Goal: Check status: Check status

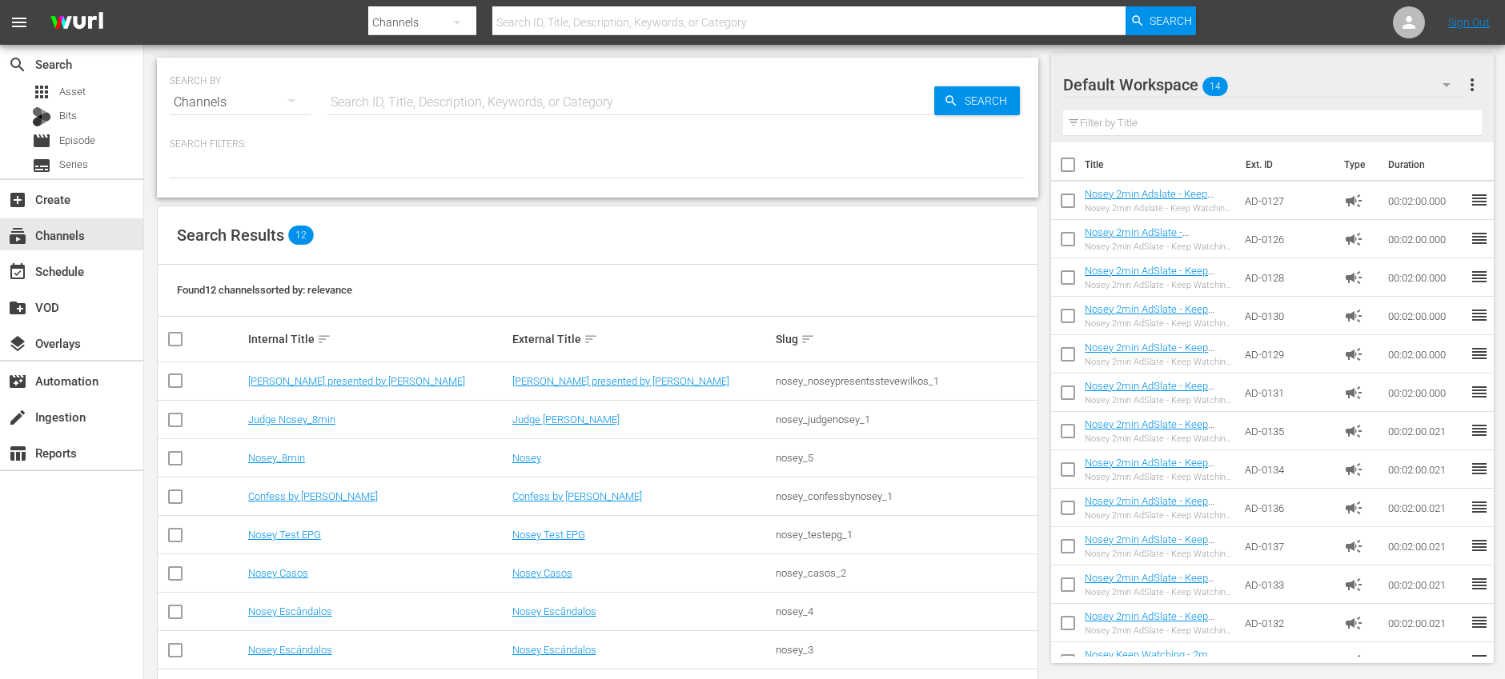
scroll to position [111, 0]
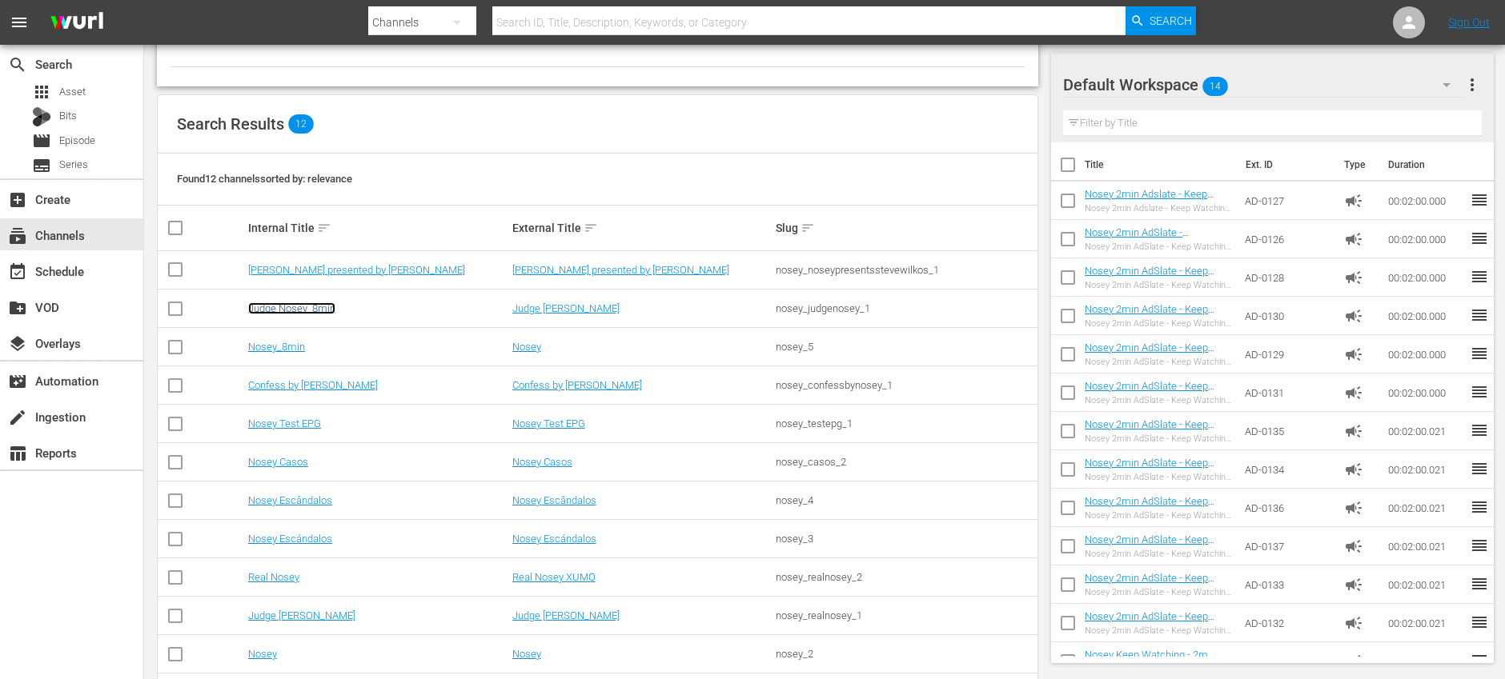
click at [311, 309] on link "Judge Nosey_8min" at bounding box center [291, 309] width 87 height 12
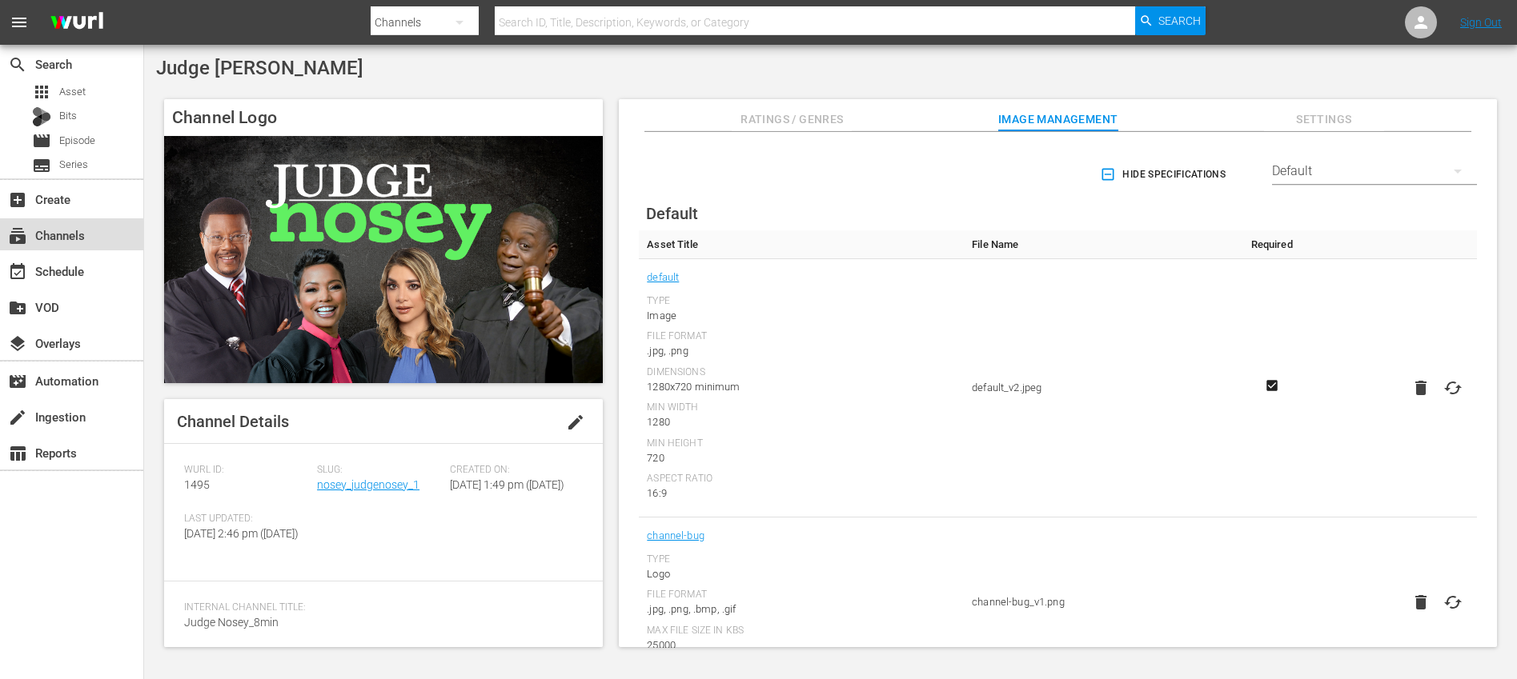
click at [98, 241] on div "subscriptions Channels" at bounding box center [71, 234] width 143 height 32
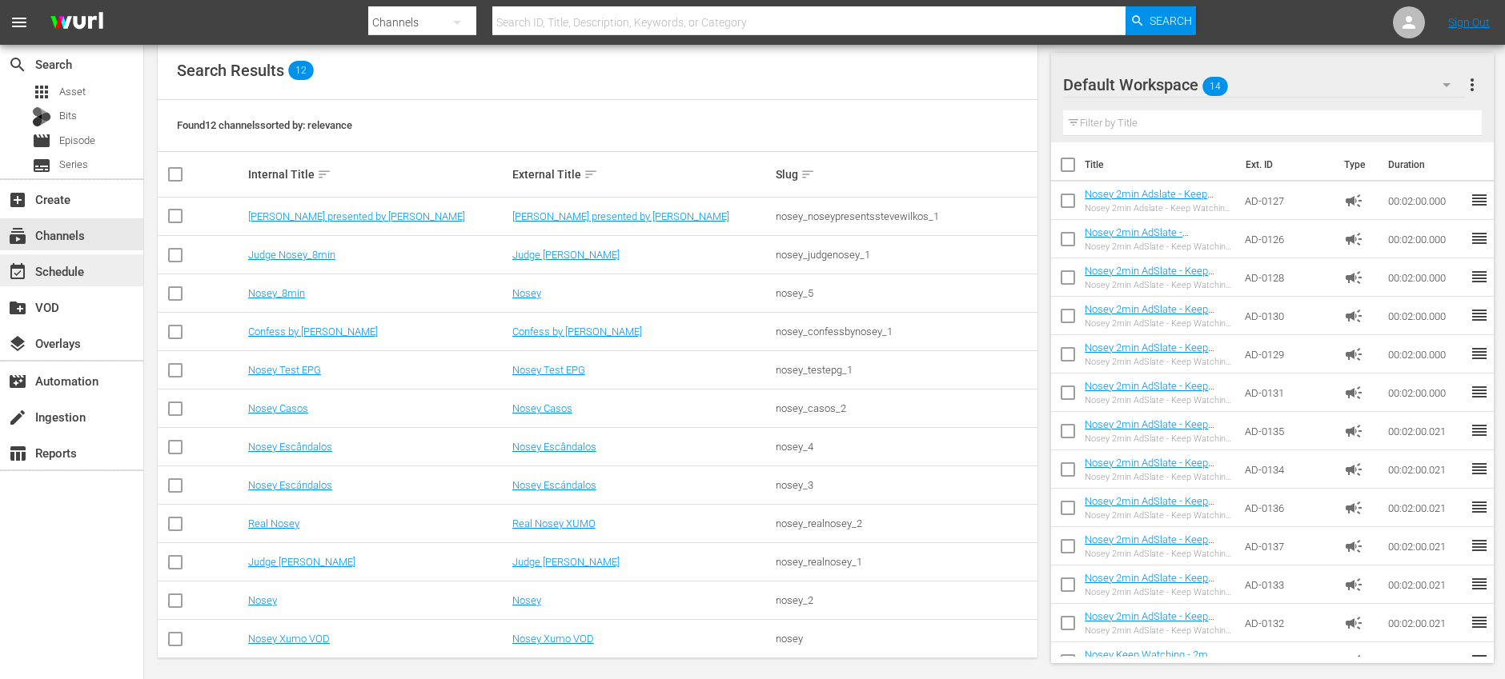
scroll to position [174, 0]
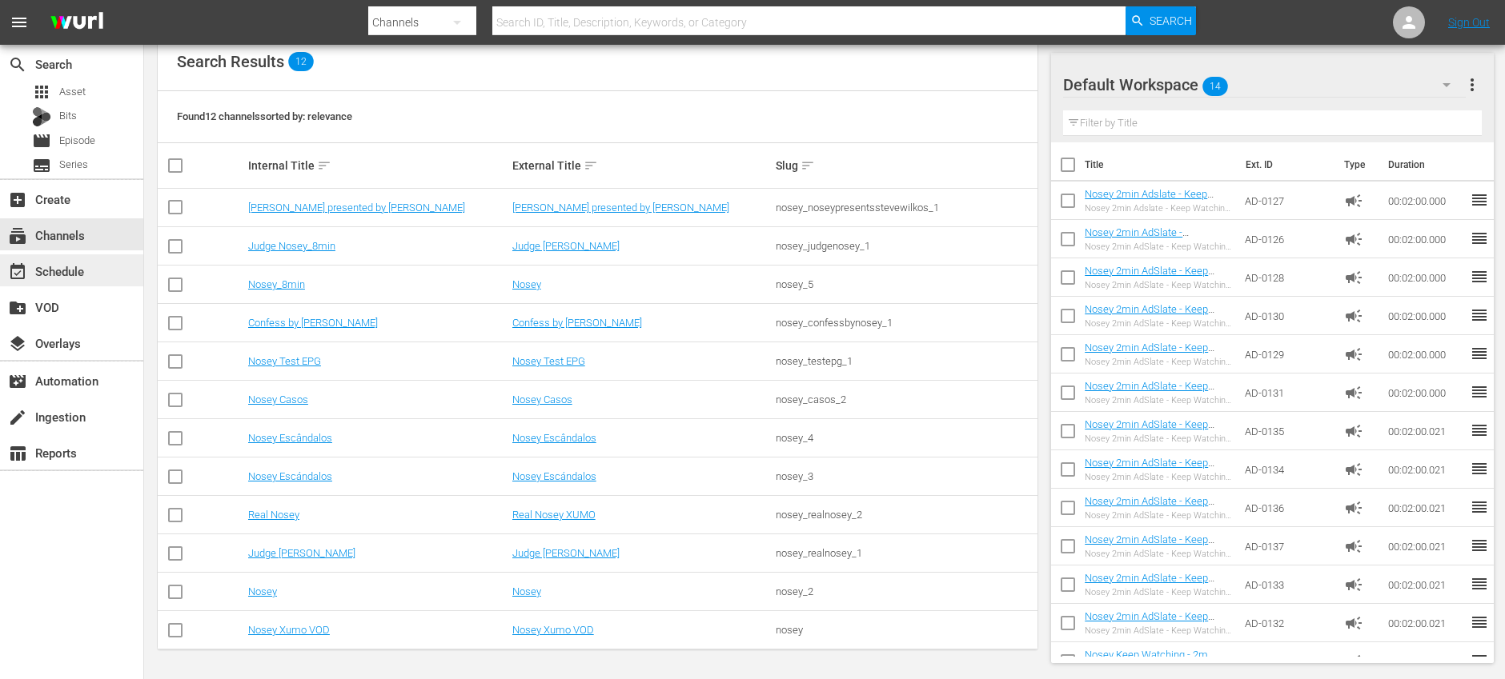
click at [90, 271] on div "event_available Schedule" at bounding box center [71, 270] width 143 height 32
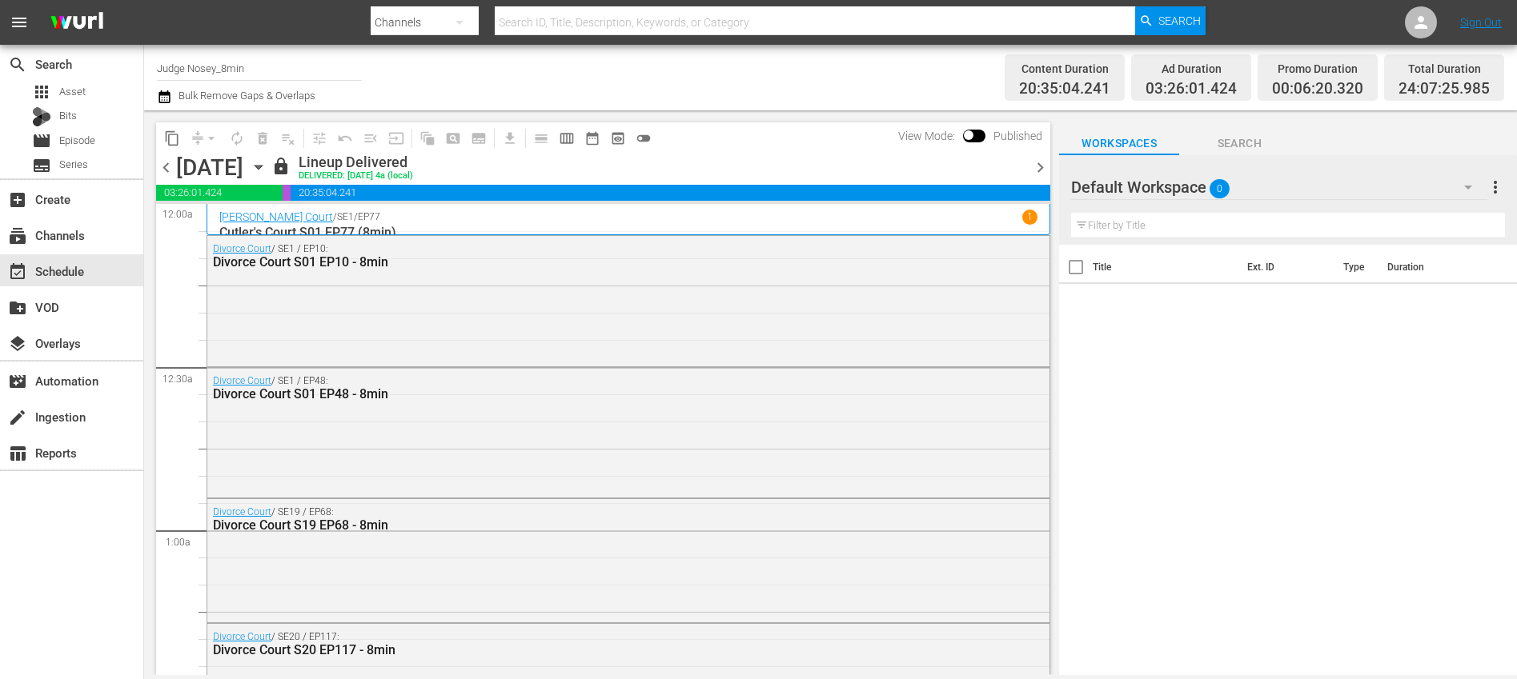
click at [1036, 169] on span "chevron_right" at bounding box center [1040, 168] width 20 height 20
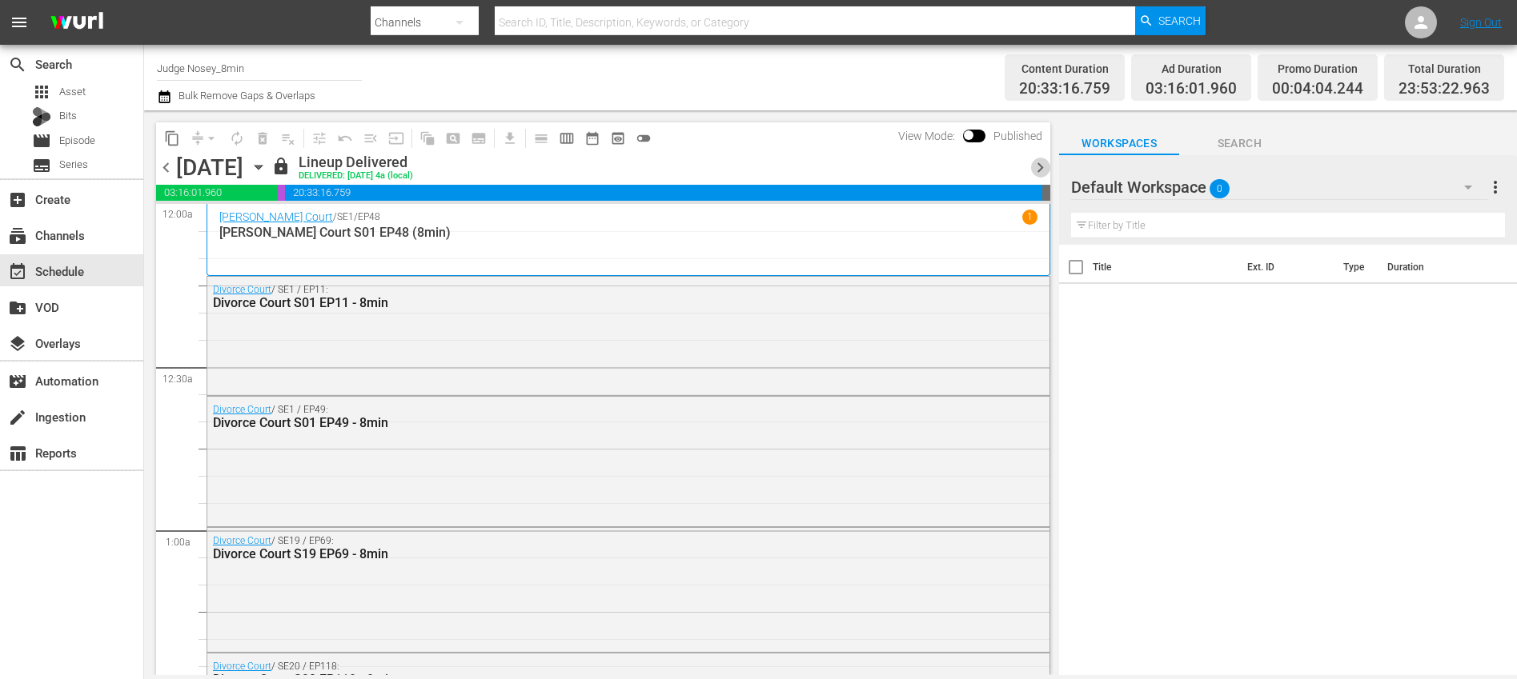
click at [1036, 169] on span "chevron_right" at bounding box center [1040, 168] width 20 height 20
